Goal: Navigation & Orientation: Understand site structure

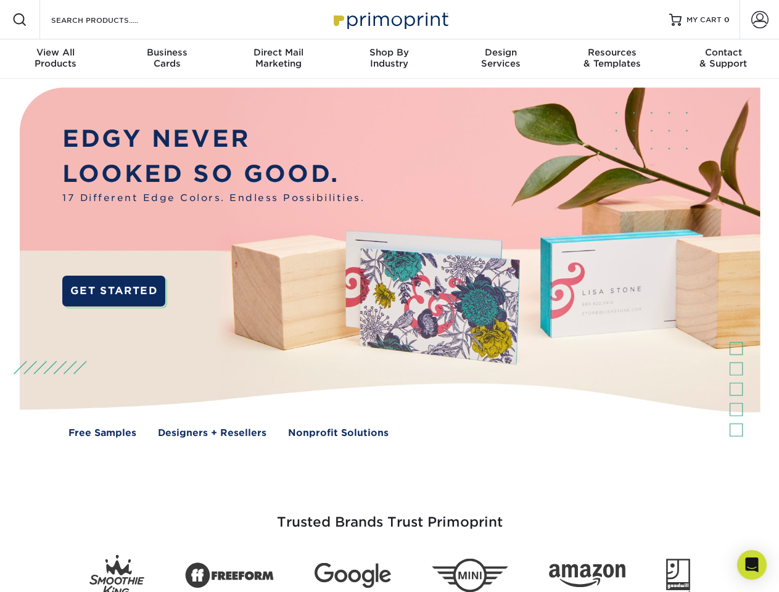
click at [389, 296] on img at bounding box center [389, 272] width 771 height 386
click at [20, 20] on span at bounding box center [19, 19] width 15 height 15
click at [760, 20] on span at bounding box center [760, 19] width 17 height 17
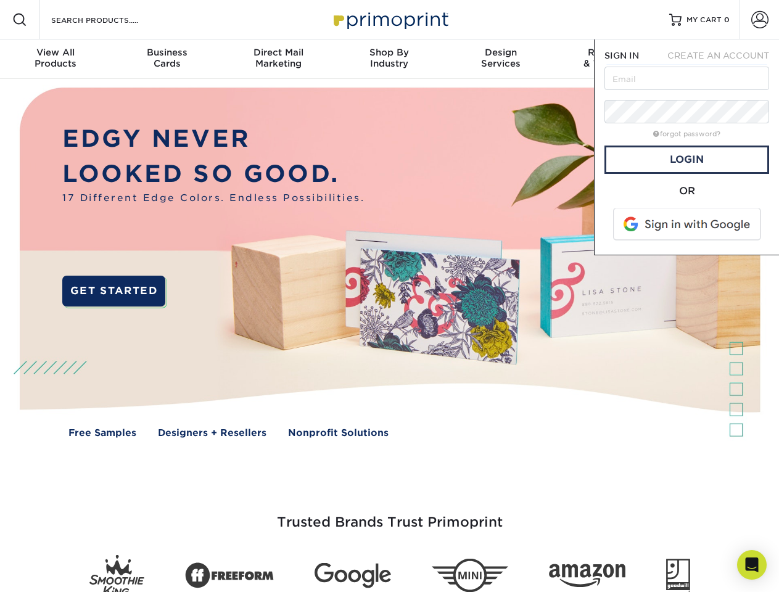
click at [56, 59] on div "View All Products" at bounding box center [55, 58] width 111 height 22
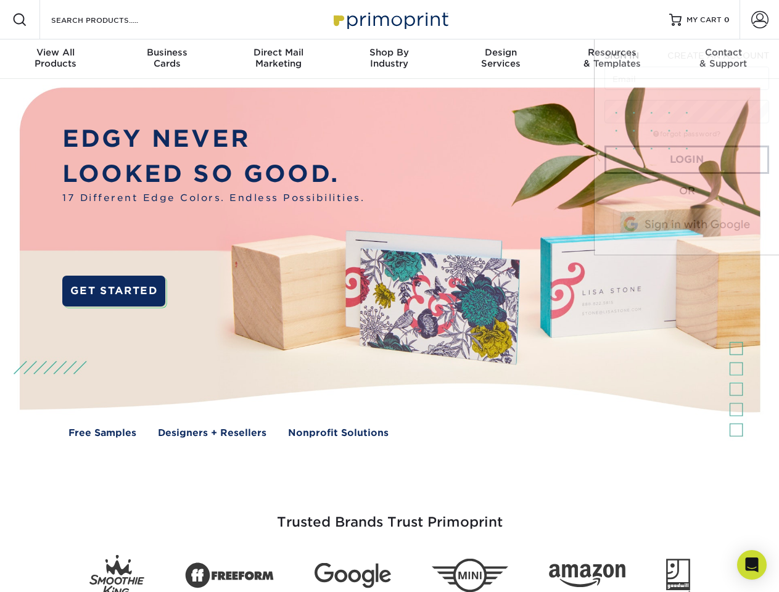
click at [167, 59] on div "Business Cards" at bounding box center [166, 58] width 111 height 22
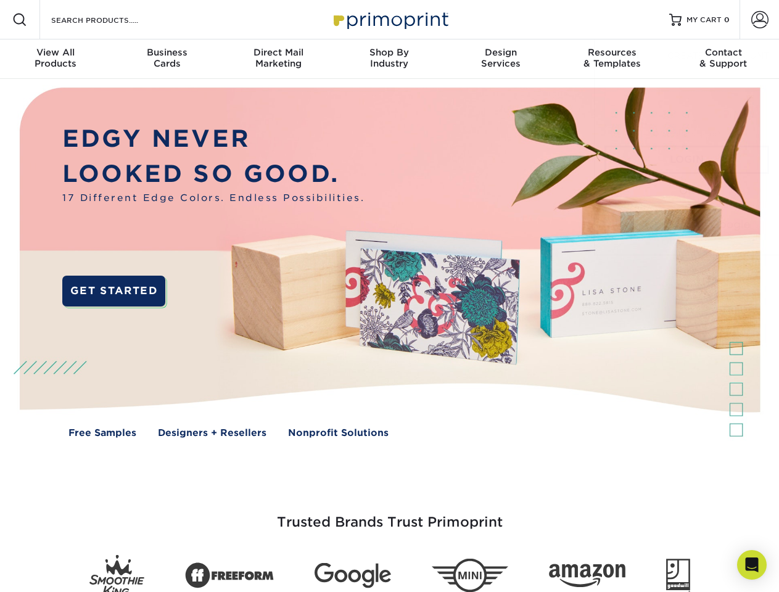
click at [278, 59] on div "Direct Mail Marketing" at bounding box center [278, 58] width 111 height 22
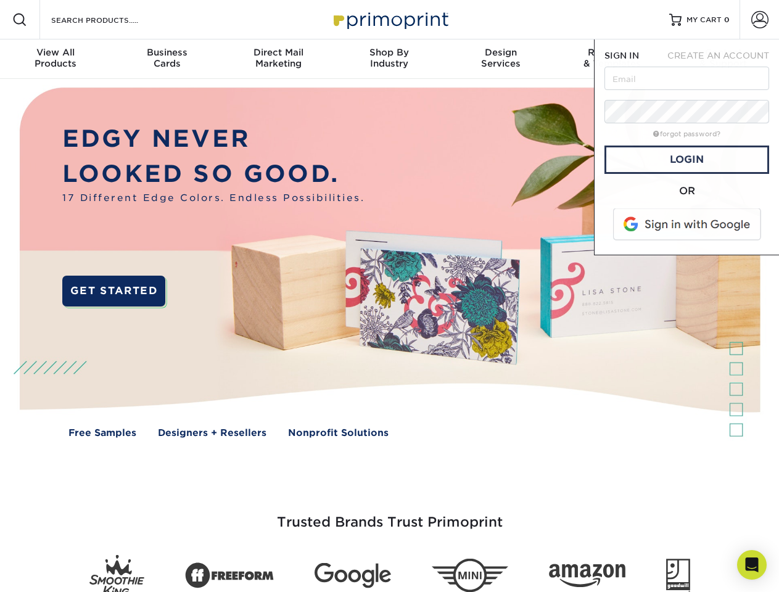
click at [389, 59] on div "Shop By Industry" at bounding box center [389, 58] width 111 height 22
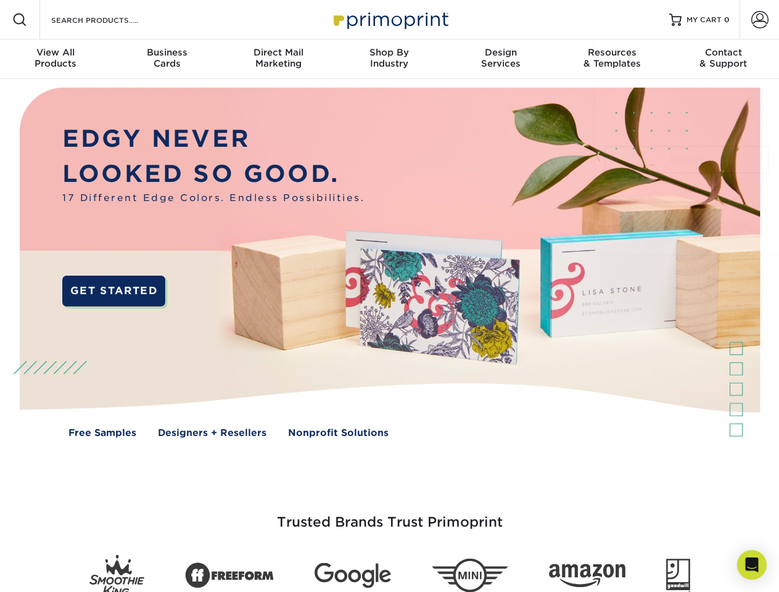
click at [501, 59] on div "Design Services" at bounding box center [501, 58] width 111 height 22
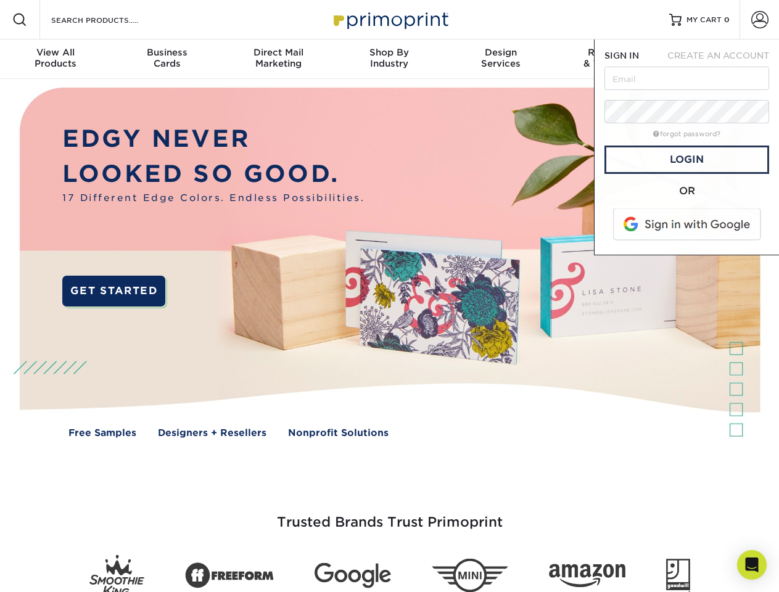
click at [612, 59] on span "SIGN IN" at bounding box center [622, 56] width 35 height 10
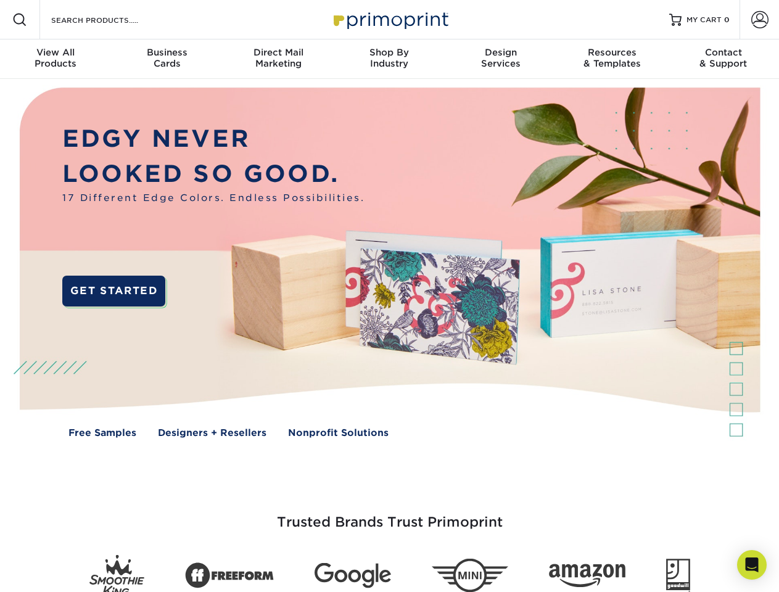
click at [724, 59] on div "Contact & Support" at bounding box center [723, 58] width 111 height 22
